Goal: Transaction & Acquisition: Book appointment/travel/reservation

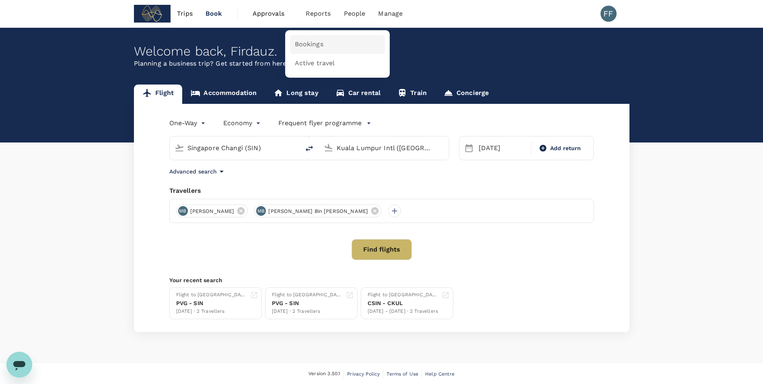
click at [309, 49] on span "Bookings" at bounding box center [309, 44] width 29 height 9
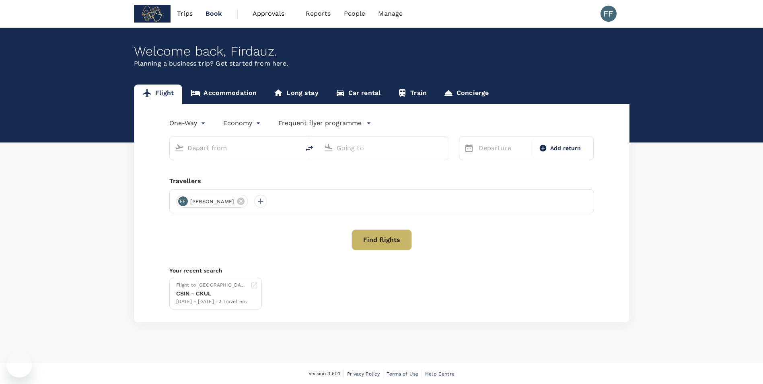
type input "Singapore Changi (SIN)"
type input "Kuala Lumpur Intl ([GEOGRAPHIC_DATA])"
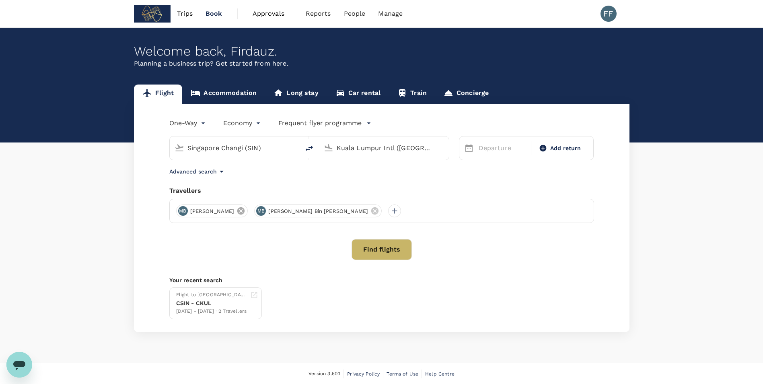
click at [245, 214] on icon at bounding box center [241, 210] width 9 height 9
click at [251, 214] on span "[PERSON_NAME] Bin [PERSON_NAME]" at bounding box center [239, 211] width 109 height 8
click at [292, 212] on icon at bounding box center [296, 210] width 9 height 9
click at [193, 210] on div at bounding box center [381, 211] width 425 height 24
click at [189, 209] on div at bounding box center [381, 211] width 425 height 24
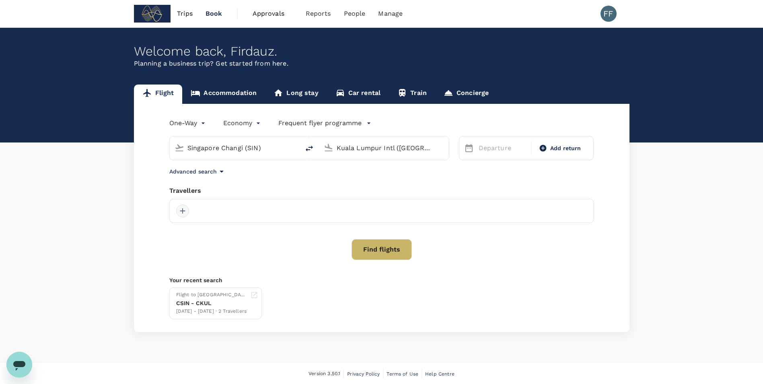
click at [183, 208] on div at bounding box center [182, 210] width 13 height 13
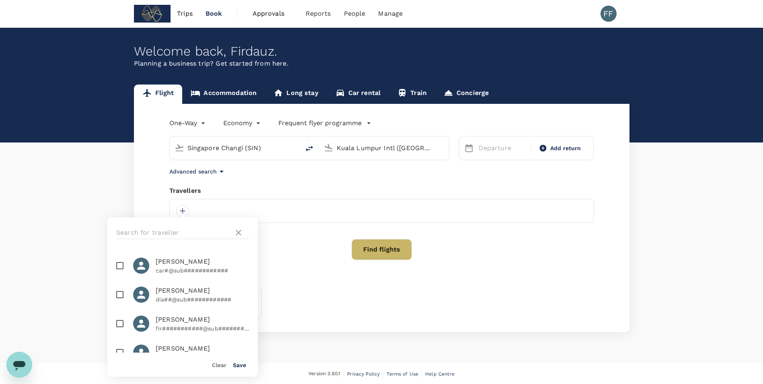
click at [158, 321] on span "[PERSON_NAME]" at bounding box center [202, 320] width 93 height 10
checkbox input "true"
click at [241, 366] on button "Save" at bounding box center [239, 365] width 13 height 6
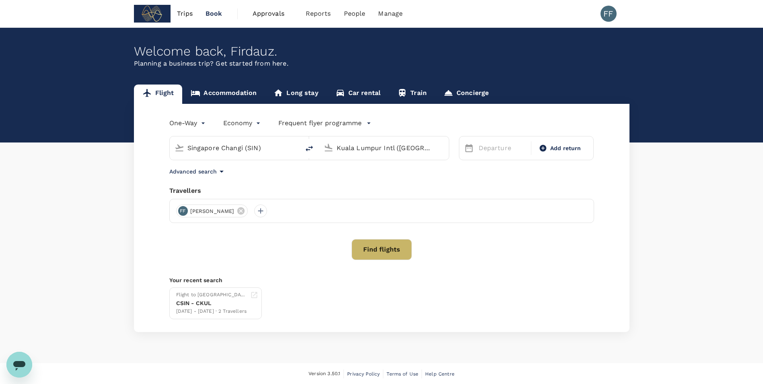
click at [245, 144] on input "Singapore Changi (SIN)" at bounding box center [234, 148] width 95 height 12
type input "f"
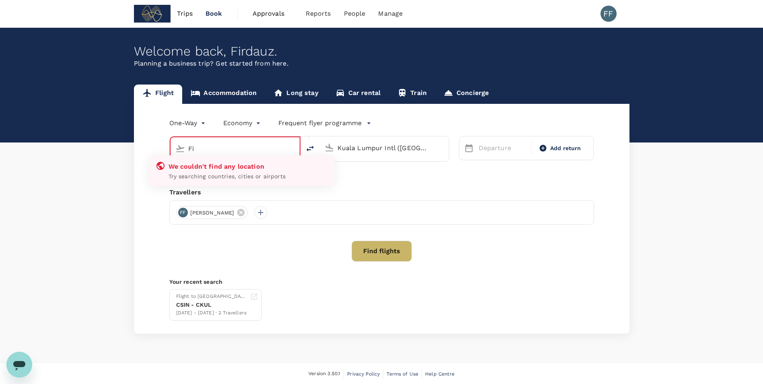
type input "F"
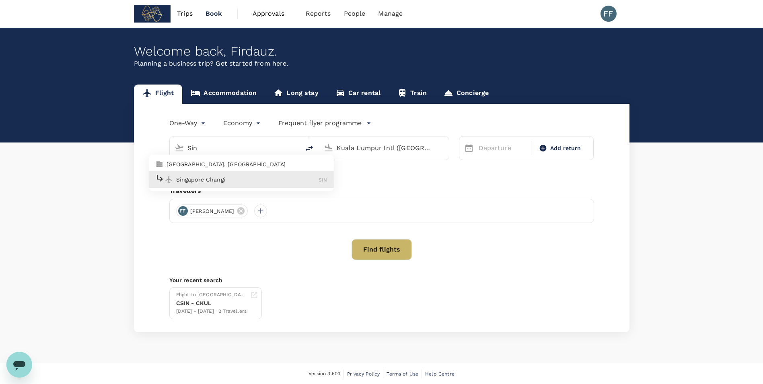
type input "Singapore Changi (SIN)"
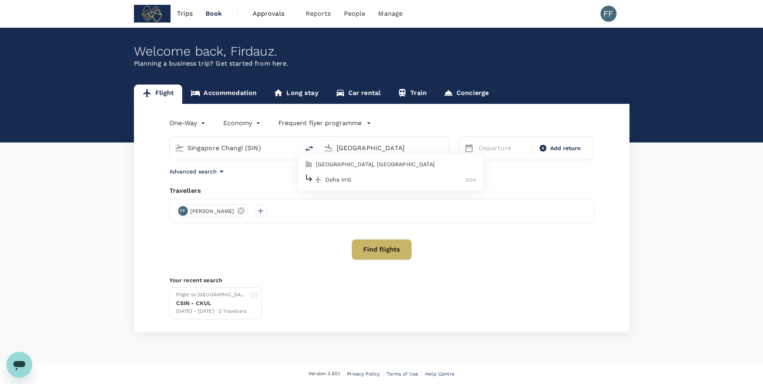
click at [351, 169] on li "[GEOGRAPHIC_DATA], [GEOGRAPHIC_DATA]" at bounding box center [390, 164] width 185 height 13
type input "[GEOGRAPHIC_DATA], [GEOGRAPHIC_DATA] (any)"
click at [677, 171] on button "Next Month" at bounding box center [681, 174] width 13 height 13
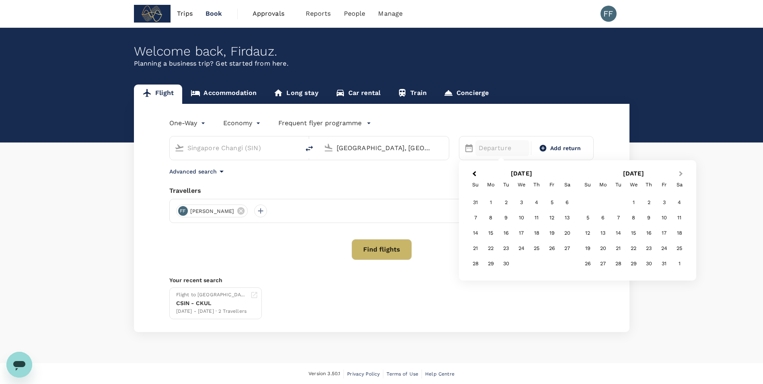
click at [681, 173] on span "Next Month" at bounding box center [681, 173] width 0 height 9
click at [546, 200] on div "3" at bounding box center [551, 202] width 15 height 15
click at [546, 146] on icon at bounding box center [543, 148] width 8 height 8
type input "roundtrip"
click at [537, 199] on div "2" at bounding box center [536, 202] width 15 height 15
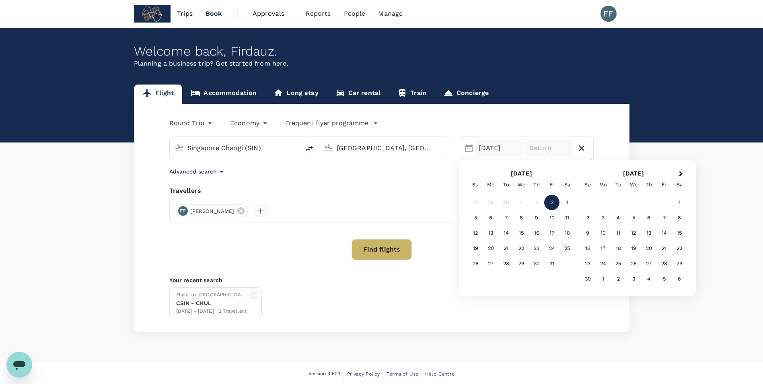
click at [488, 150] on div "[DATE]" at bounding box center [498, 148] width 47 height 16
click at [534, 199] on div "2" at bounding box center [536, 202] width 15 height 15
click at [481, 218] on div "5" at bounding box center [475, 217] width 15 height 15
click at [369, 246] on button "Find flights" at bounding box center [382, 249] width 60 height 21
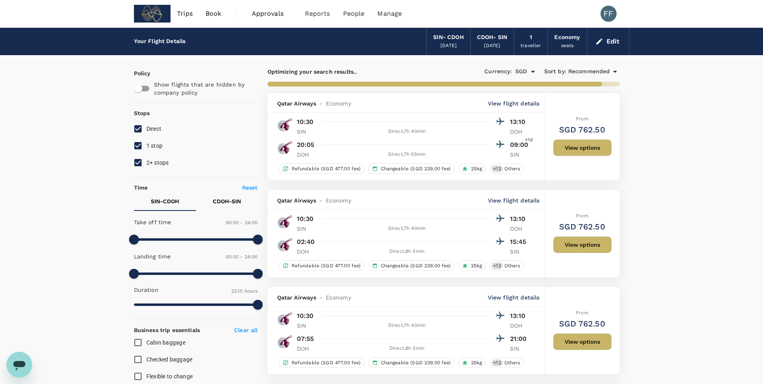
type input "1555"
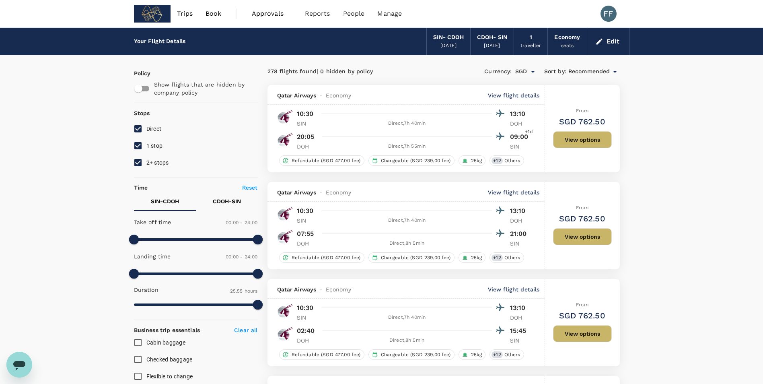
click at [520, 197] on div "Qatar Airways - Economy View flight details" at bounding box center [405, 192] width 277 height 20
click at [521, 193] on p "View flight details" at bounding box center [514, 192] width 52 height 8
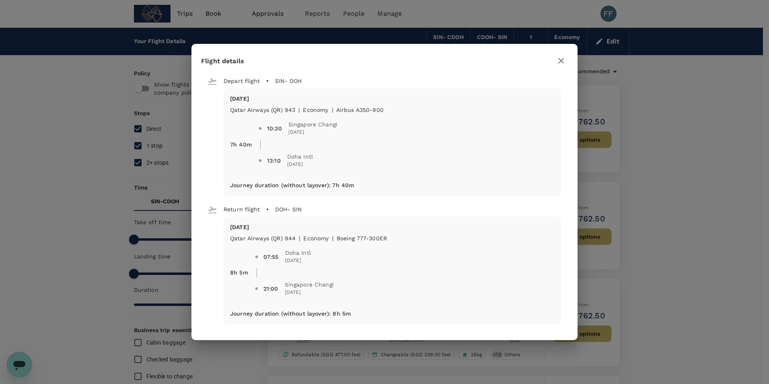
click at [567, 61] on button "button" at bounding box center [561, 61] width 14 height 14
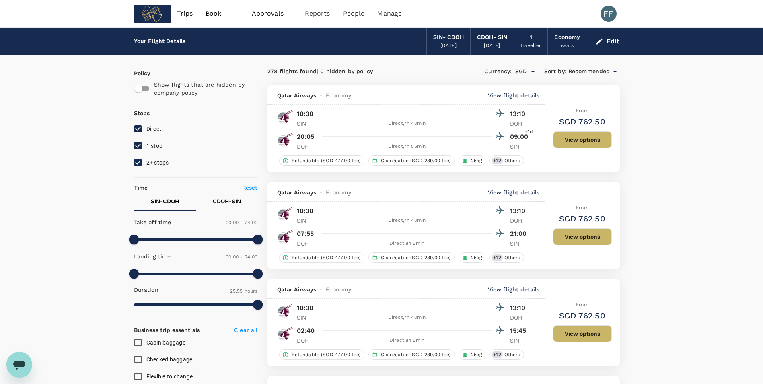
click at [576, 241] on button "View options" at bounding box center [582, 236] width 59 height 17
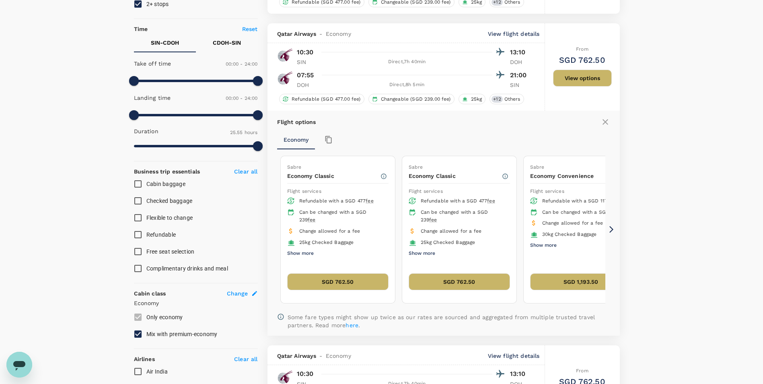
scroll to position [142, 0]
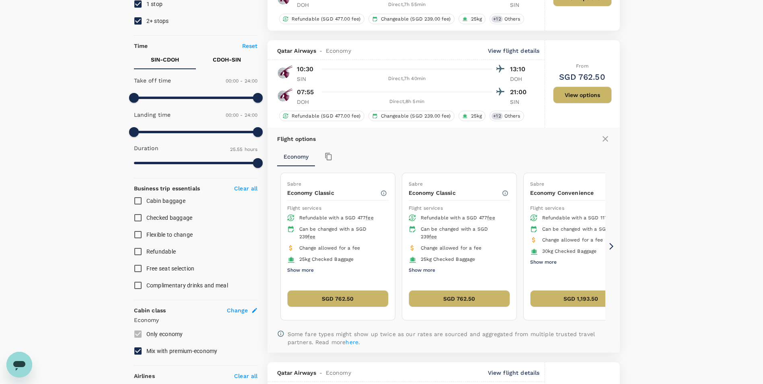
click at [537, 52] on p "View flight details" at bounding box center [514, 51] width 52 height 8
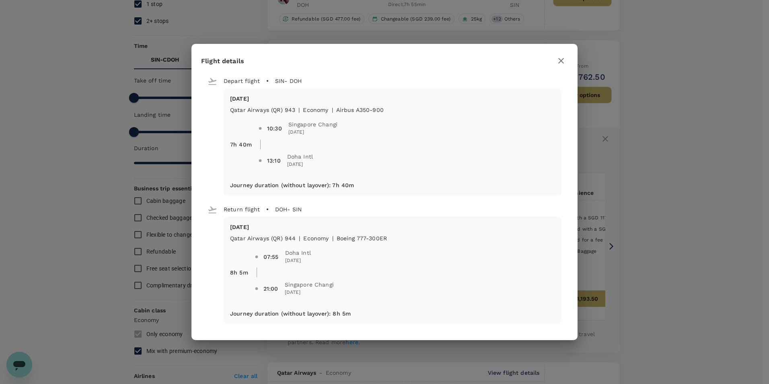
click at [562, 61] on icon "button" at bounding box center [561, 61] width 10 height 10
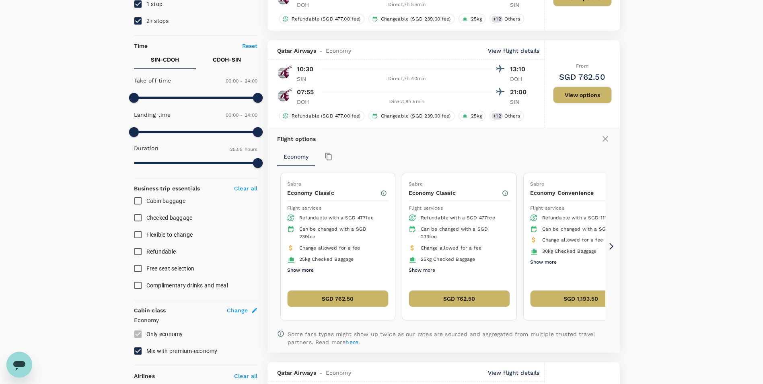
click at [604, 140] on icon at bounding box center [606, 139] width 6 height 6
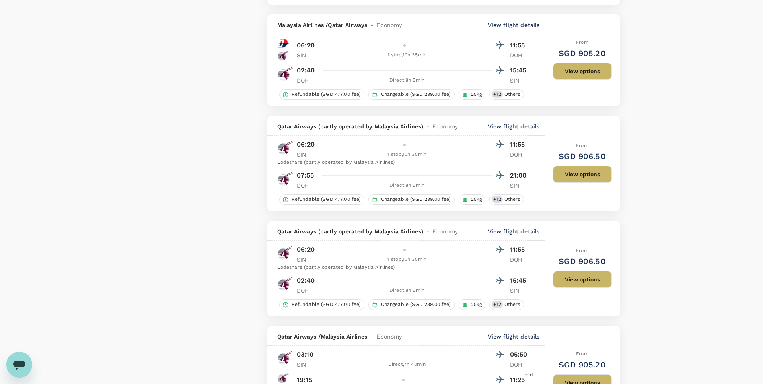
scroll to position [1408, 0]
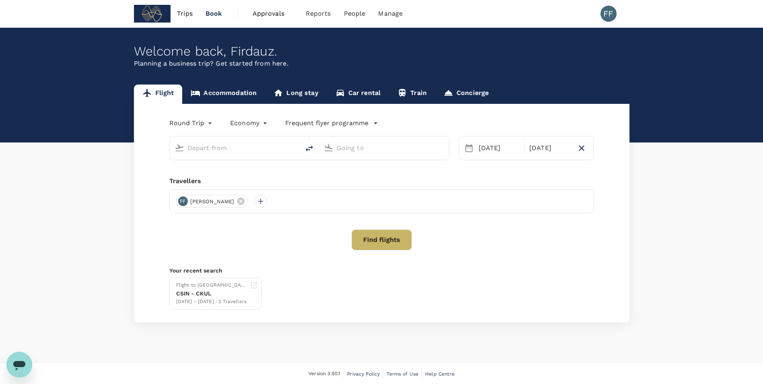
type input "Singapore Changi (SIN)"
type input "[GEOGRAPHIC_DATA], [GEOGRAPHIC_DATA] (any)"
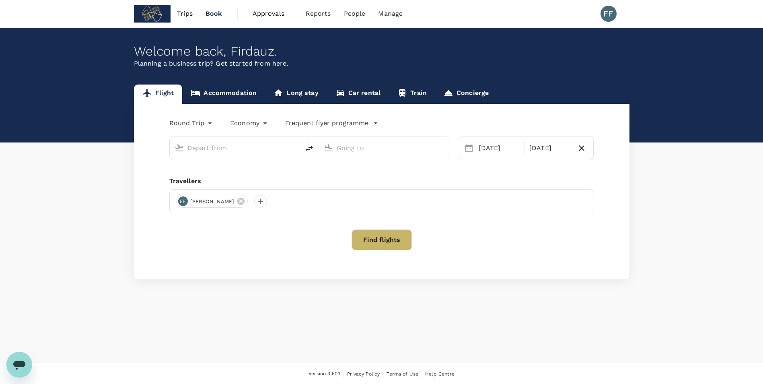
type input "Singapore Changi (SIN)"
type input "[GEOGRAPHIC_DATA], [GEOGRAPHIC_DATA] (any)"
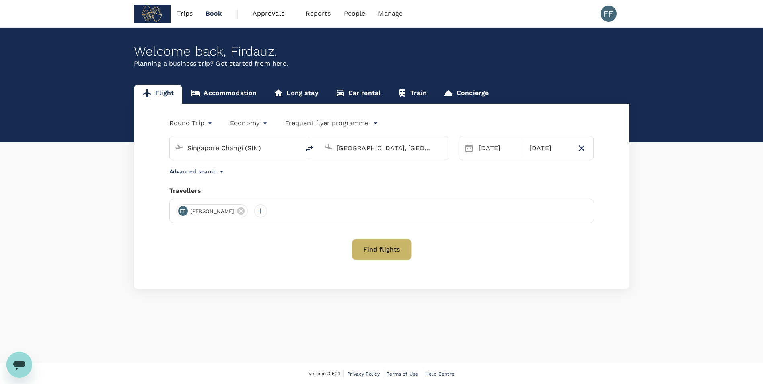
click at [379, 150] on input "[GEOGRAPHIC_DATA], [GEOGRAPHIC_DATA] (any)" at bounding box center [384, 148] width 95 height 12
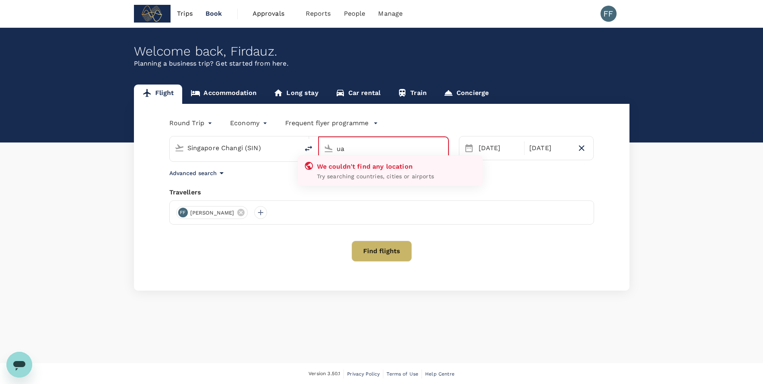
type input "u"
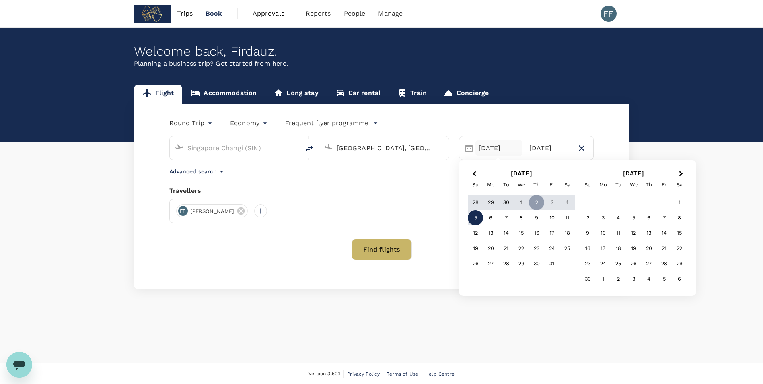
type input "[GEOGRAPHIC_DATA], [GEOGRAPHIC_DATA] (any)"
click at [385, 245] on button "Find flights" at bounding box center [382, 249] width 60 height 21
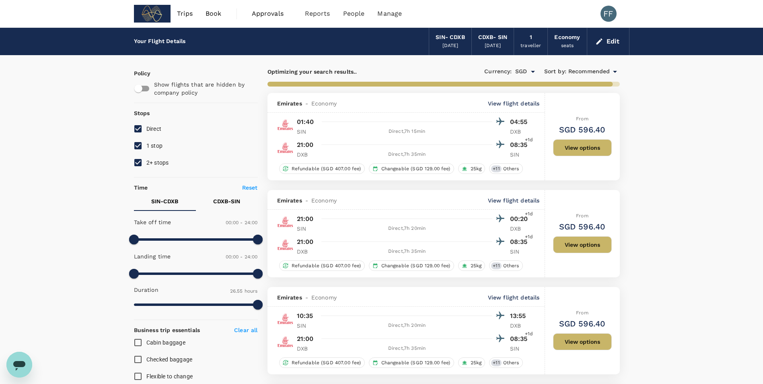
type input "2180"
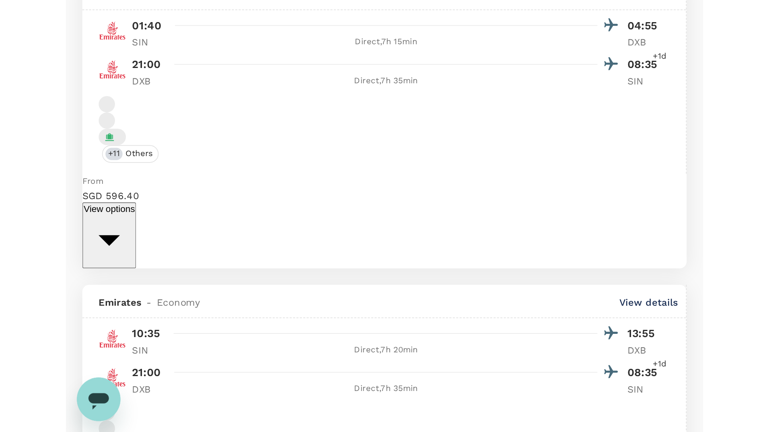
scroll to position [1, 0]
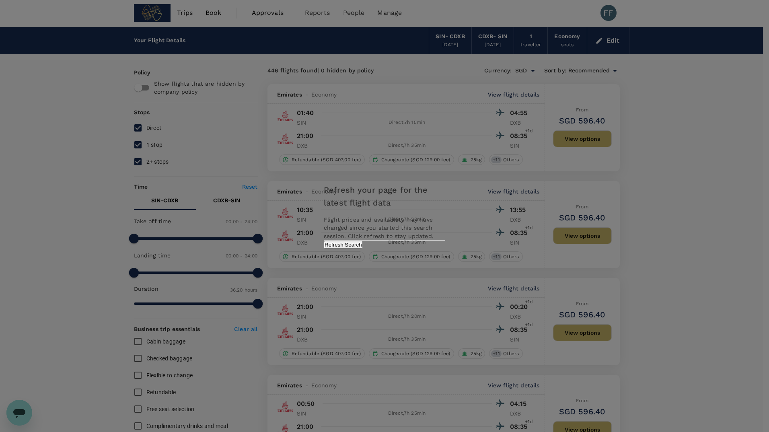
click at [422, 247] on div "Refresh your page for the latest flight data Flight prices and availability may…" at bounding box center [384, 215] width 141 height 81
click at [363, 249] on button "Refresh Search" at bounding box center [343, 245] width 39 height 8
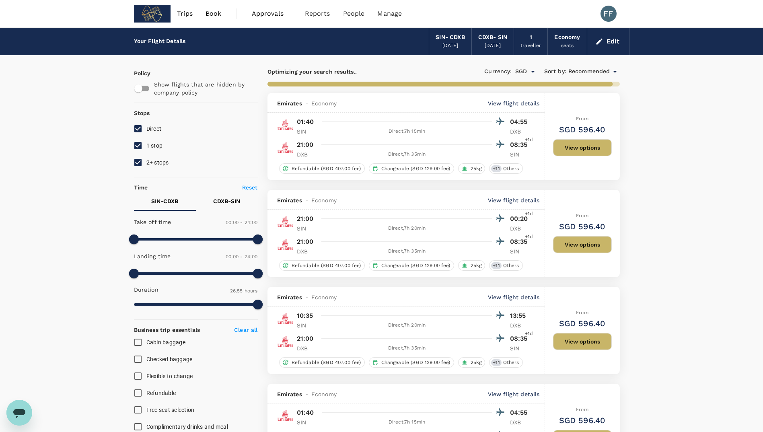
type input "2180"
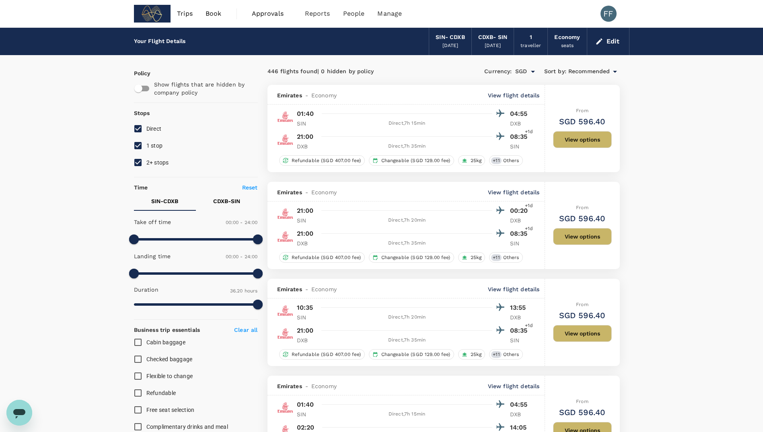
click at [531, 287] on p "View flight details" at bounding box center [514, 289] width 52 height 8
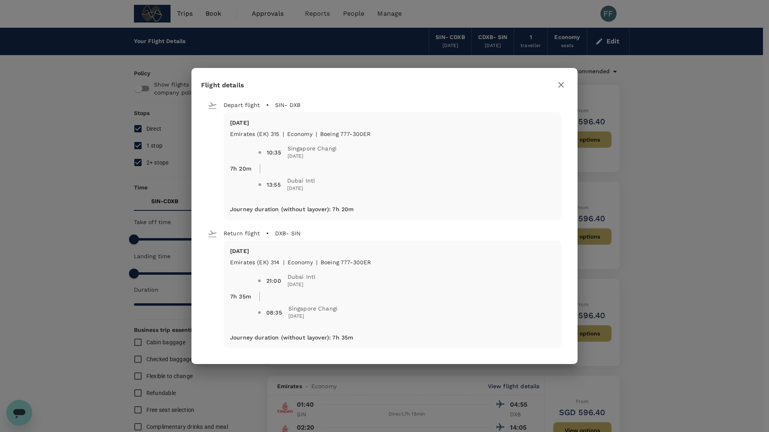
drag, startPoint x: 252, startPoint y: 122, endPoint x: 263, endPoint y: 127, distance: 11.7
click at [263, 127] on div "[DATE] Emirates (EK) 315 | economy | Boeing 777-300ER 7h 20m 10:35 [GEOGRAPHIC_…" at bounding box center [392, 159] width 325 height 80
drag, startPoint x: 263, startPoint y: 127, endPoint x: 279, endPoint y: 155, distance: 32.1
click at [279, 155] on div "10:35" at bounding box center [274, 152] width 14 height 8
click at [562, 87] on icon "button" at bounding box center [561, 85] width 10 height 10
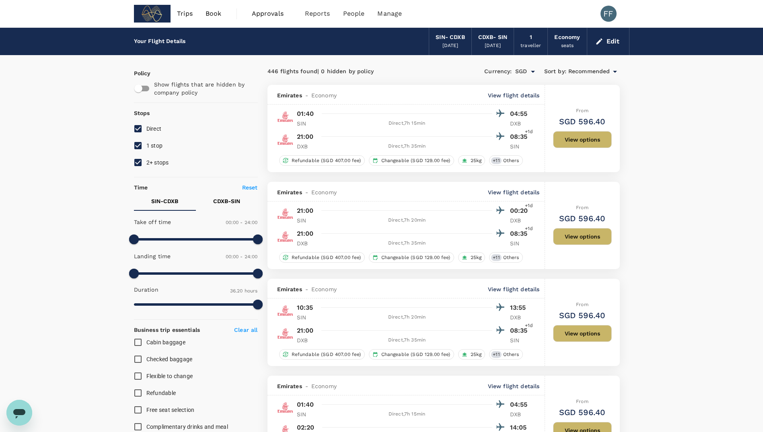
drag, startPoint x: 314, startPoint y: 115, endPoint x: 445, endPoint y: 115, distance: 131.1
click at [445, 115] on div "01:40 04:55" at bounding box center [413, 114] width 233 height 12
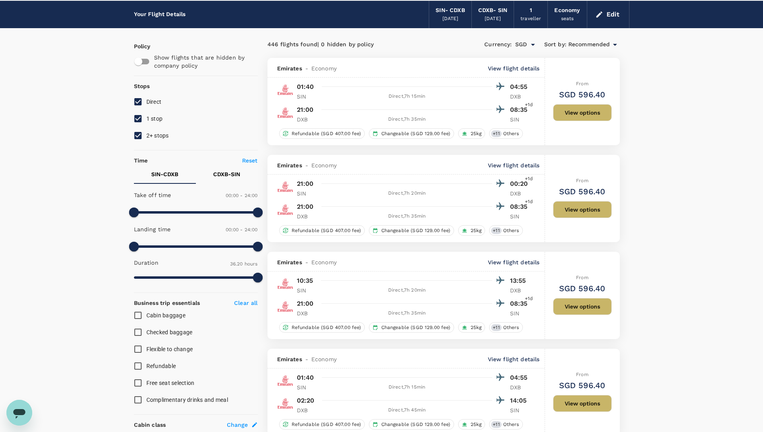
scroll to position [40, 0]
